Goal: Task Accomplishment & Management: Manage account settings

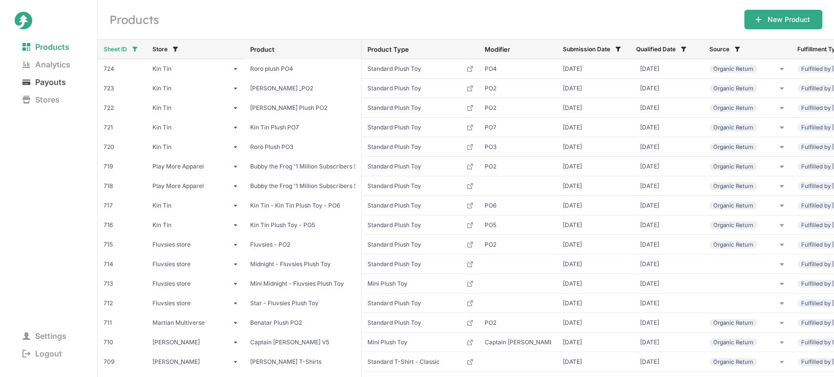
click at [55, 83] on span "Payouts" at bounding box center [44, 82] width 59 height 14
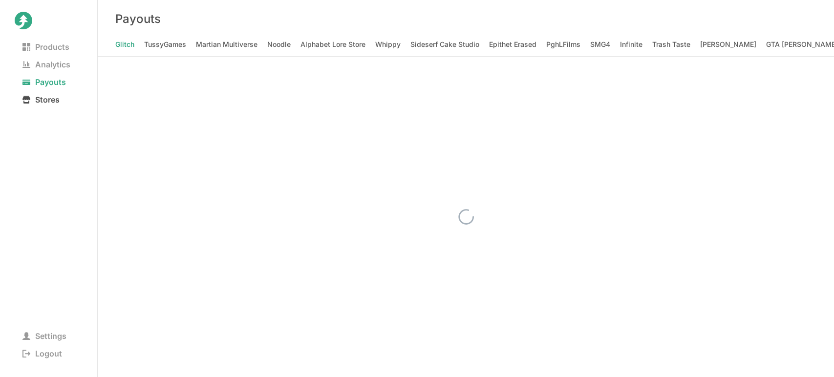
click at [49, 99] on span "Stores" at bounding box center [41, 100] width 53 height 14
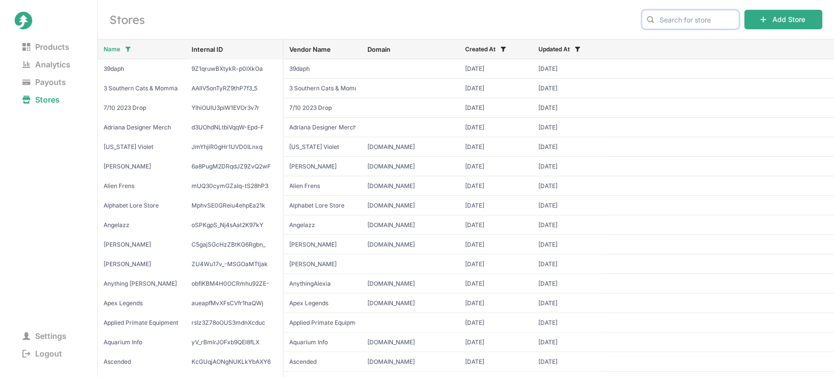
click at [697, 20] on input "text" at bounding box center [691, 20] width 98 height 20
click at [671, 41] on span "Apex Legends" at bounding box center [690, 40] width 81 height 10
click at [690, 13] on input "apex" at bounding box center [691, 20] width 98 height 20
click at [675, 36] on span "Jaiden Animations" at bounding box center [690, 40] width 81 height 10
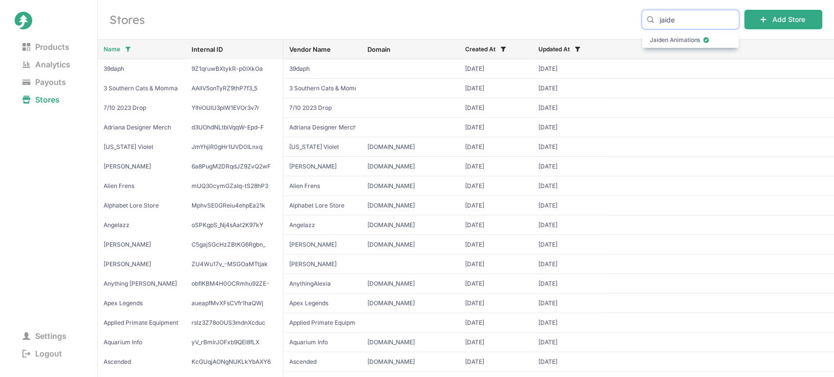
click at [692, 17] on input "jaide" at bounding box center [691, 20] width 98 height 20
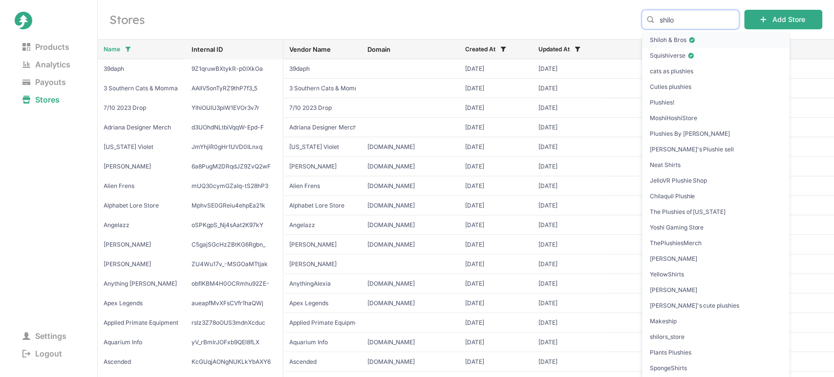
type input "shilo"
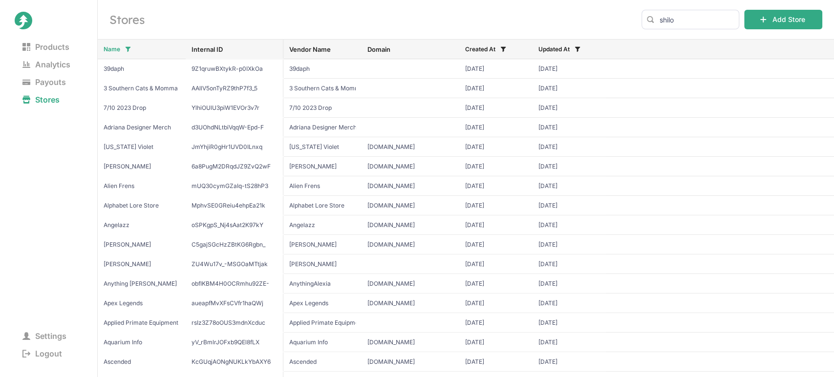
click at [706, 38] on span "Shiloh & Bros" at bounding box center [716, 40] width 132 height 10
click at [49, 354] on span "Logout" at bounding box center [42, 354] width 55 height 14
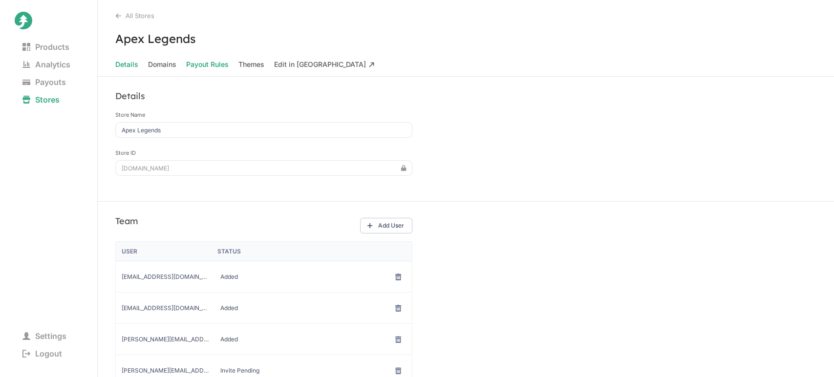
click at [205, 65] on Rules "Payout Rules" at bounding box center [207, 65] width 43 height 14
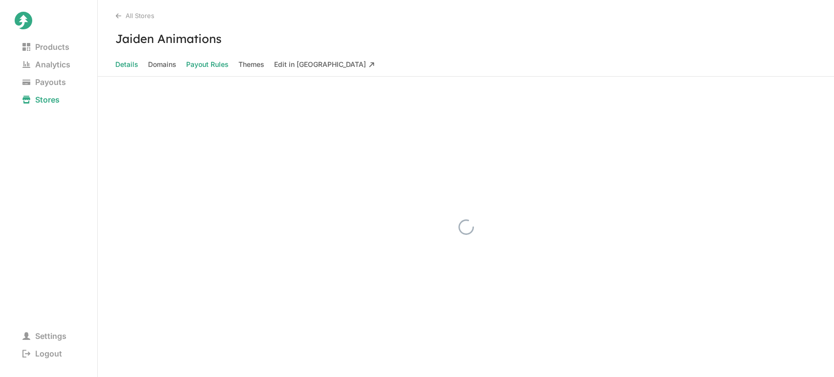
click at [207, 61] on Rules "Payout Rules" at bounding box center [207, 65] width 43 height 14
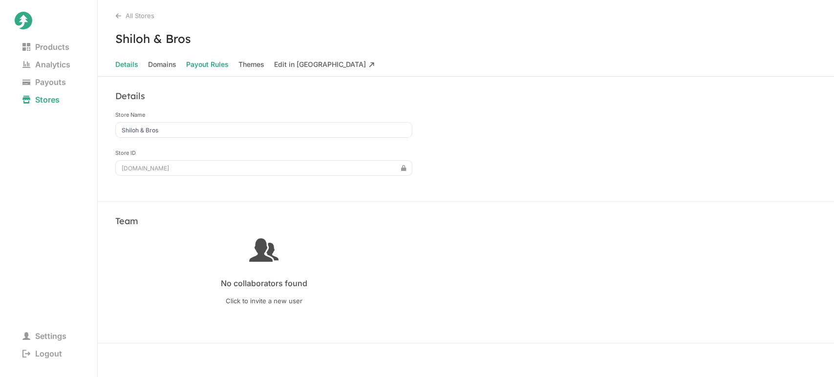
click at [199, 62] on Rules "Payout Rules" at bounding box center [207, 65] width 43 height 14
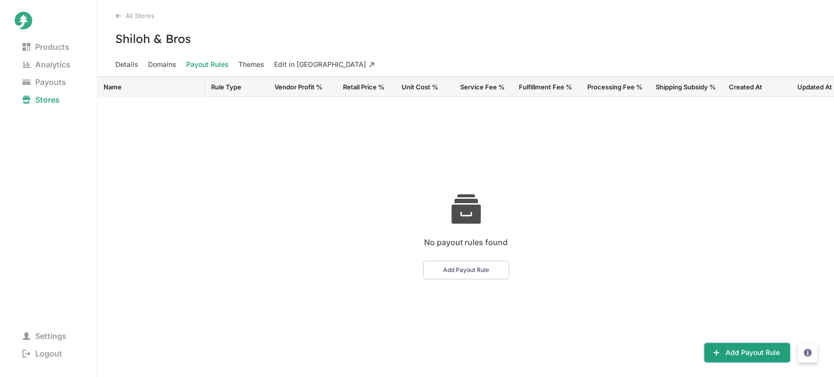
click at [739, 352] on button "Add Payout Rule" at bounding box center [747, 353] width 86 height 20
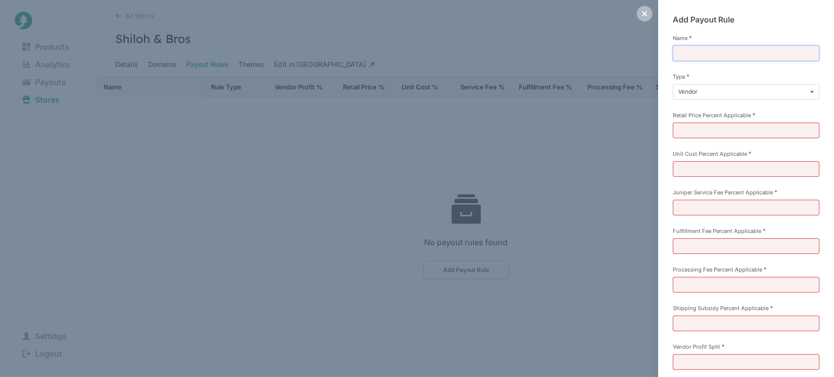
click at [716, 51] on input "Name *" at bounding box center [746, 53] width 147 height 16
drag, startPoint x: 703, startPoint y: 54, endPoint x: 742, endPoint y: 50, distance: 38.8
click at [742, 50] on input "Royalty (35%)" at bounding box center [746, 53] width 147 height 16
click at [740, 52] on input "Royalty (Ignore" at bounding box center [746, 53] width 147 height 16
type input "Royalty (Ignore Shipping Subsidy)"
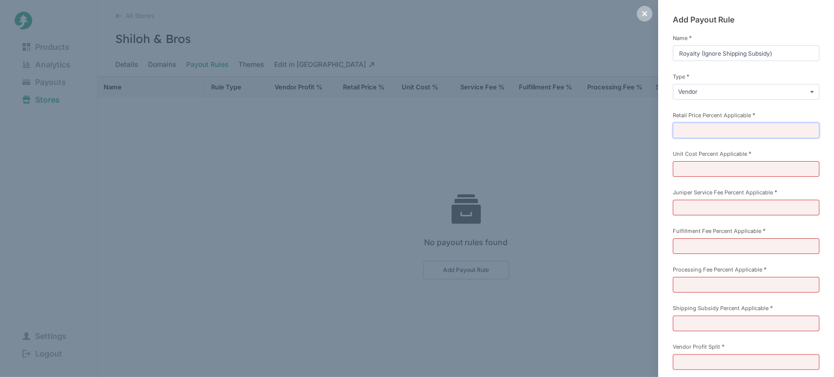
click at [688, 131] on input "Retail Price Percent Applicable *" at bounding box center [746, 131] width 147 height 16
type input "100"
click at [688, 166] on input "Unit Cost Percent Applicable *" at bounding box center [746, 169] width 147 height 16
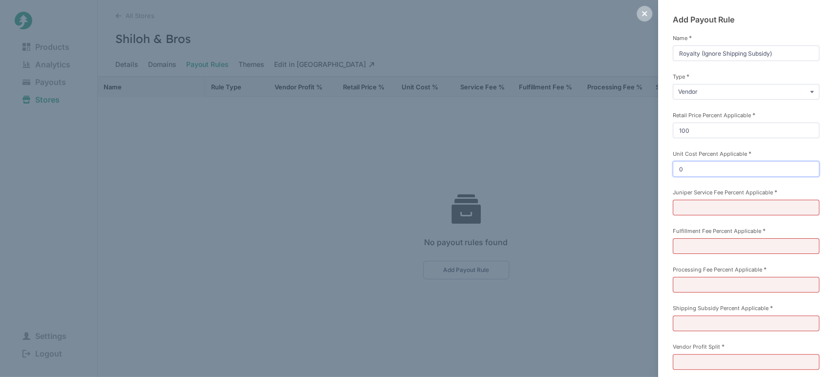
type input "0"
click at [688, 202] on input "Juniper Service Fee Percent Applicable *" at bounding box center [746, 208] width 147 height 16
type input "0"
click at [682, 244] on input "Fulfillment Fee Percent Applicable *" at bounding box center [746, 247] width 147 height 16
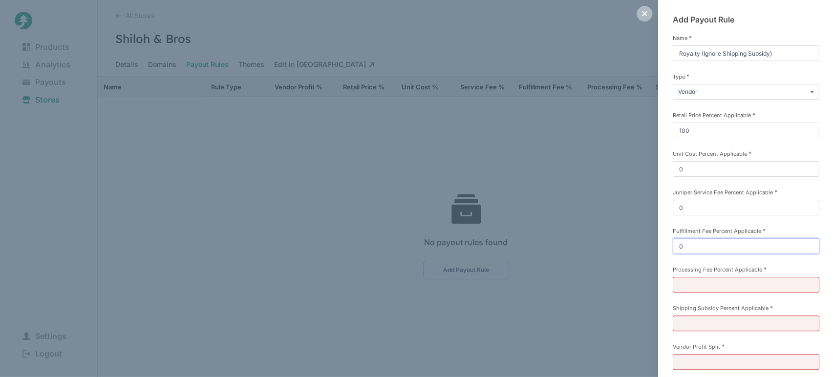
type input "0"
click at [686, 283] on input "Processing Fee Percent Applicable *" at bounding box center [746, 285] width 147 height 16
type input "0"
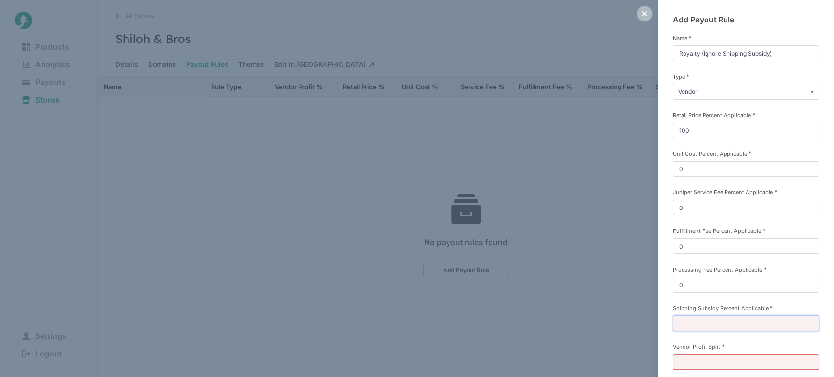
click at [688, 321] on input "Shipping Subsidy Percent Applicable *" at bounding box center [746, 324] width 147 height 16
type input "0"
click at [692, 360] on input "Vendor Profit Split *" at bounding box center [746, 362] width 147 height 16
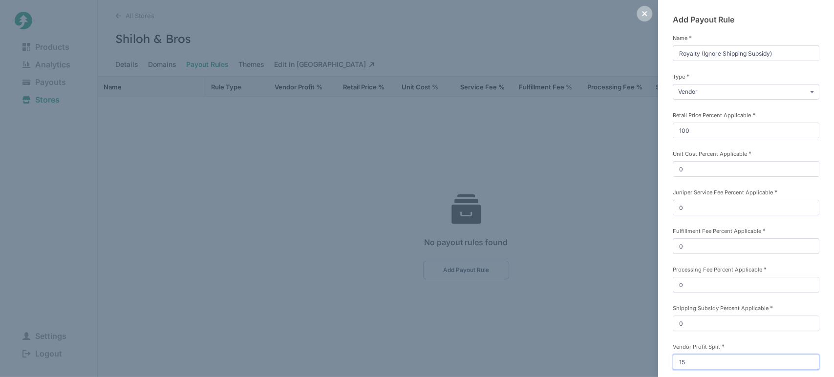
type input "15"
click at [663, 329] on div "Add Payout Rule Name * Royalty (Ignore Shipping Subsidy) Type * Vendor Commissi…" at bounding box center [746, 224] width 176 height 449
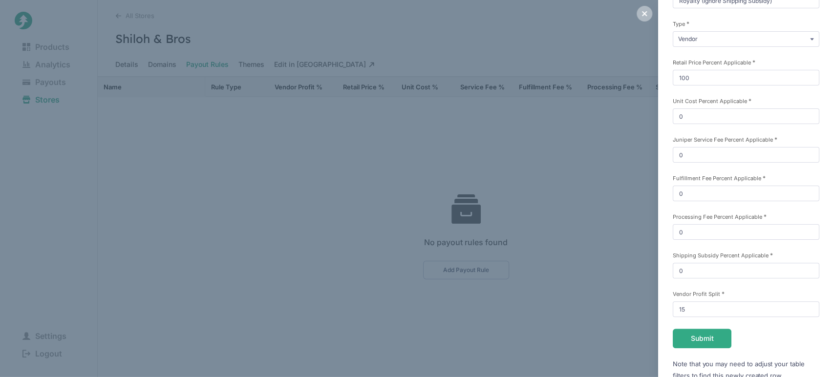
scroll to position [68, 0]
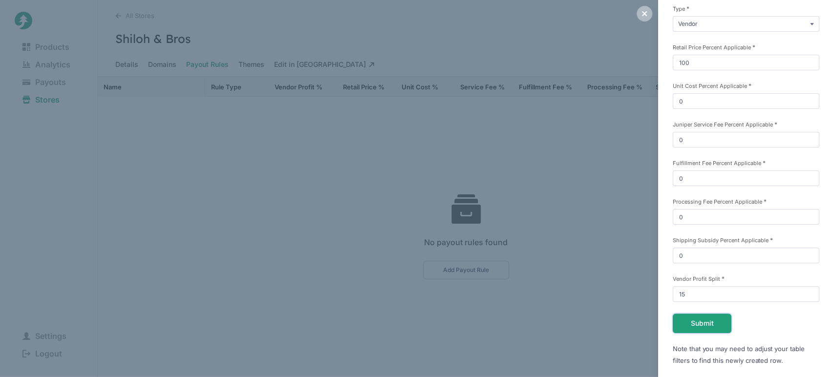
click at [691, 323] on button "Submit" at bounding box center [702, 324] width 59 height 20
